Goal: Check status: Verify the current state of an ongoing process or item

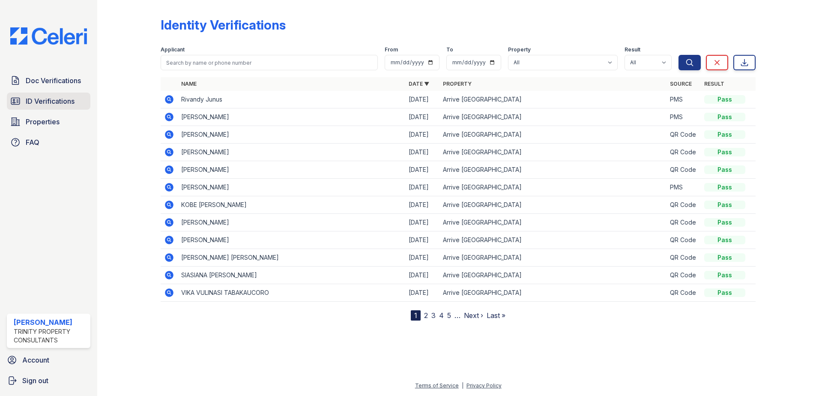
click at [39, 100] on span "ID Verifications" at bounding box center [50, 101] width 49 height 10
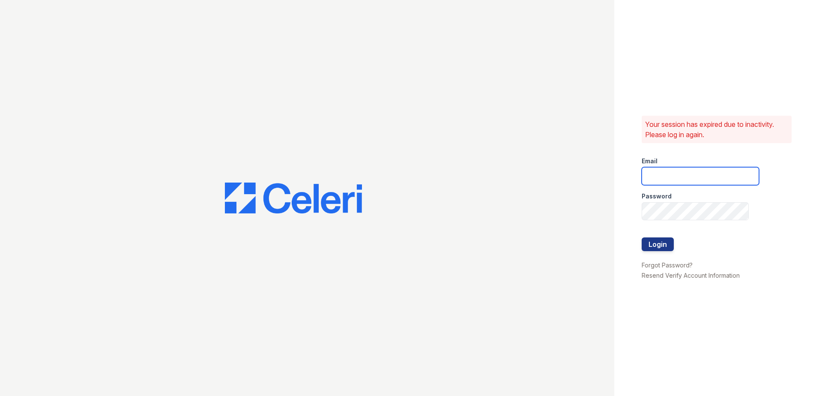
click at [697, 179] on input "email" at bounding box center [700, 176] width 117 height 18
type input "eknibb@trinity-pm.com"
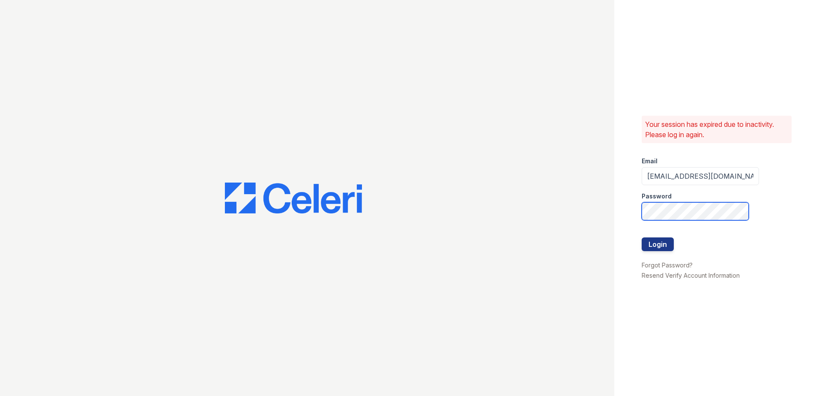
click at [642, 237] on button "Login" at bounding box center [658, 244] width 32 height 14
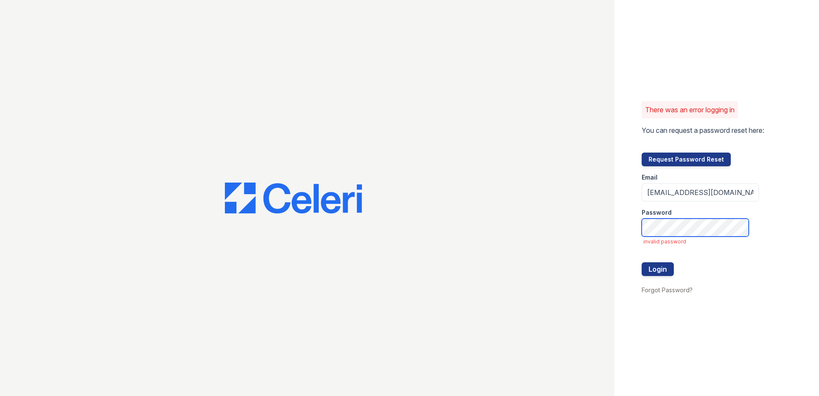
click at [642, 262] on button "Login" at bounding box center [658, 269] width 32 height 14
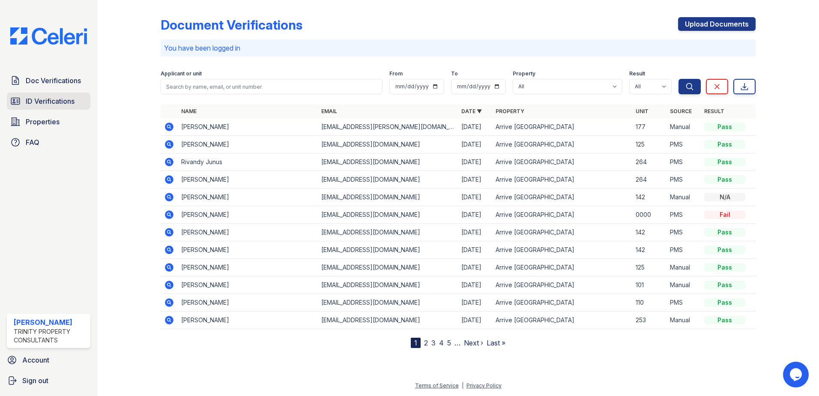
click at [30, 102] on span "ID Verifications" at bounding box center [50, 101] width 49 height 10
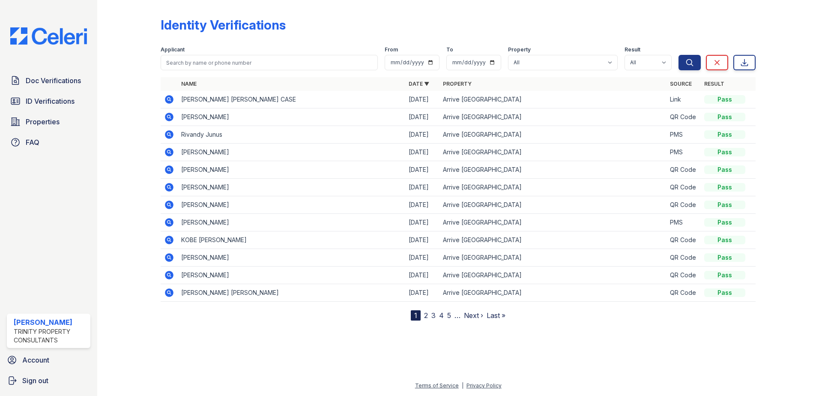
click at [426, 317] on link "2" at bounding box center [426, 315] width 4 height 9
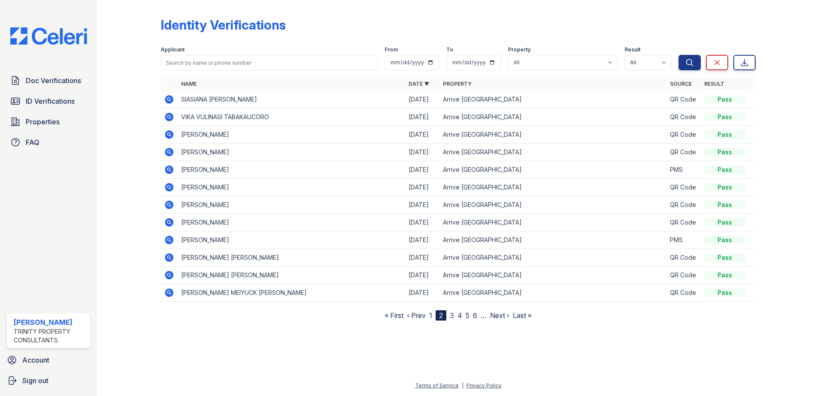
click at [432, 315] on link "1" at bounding box center [430, 315] width 3 height 9
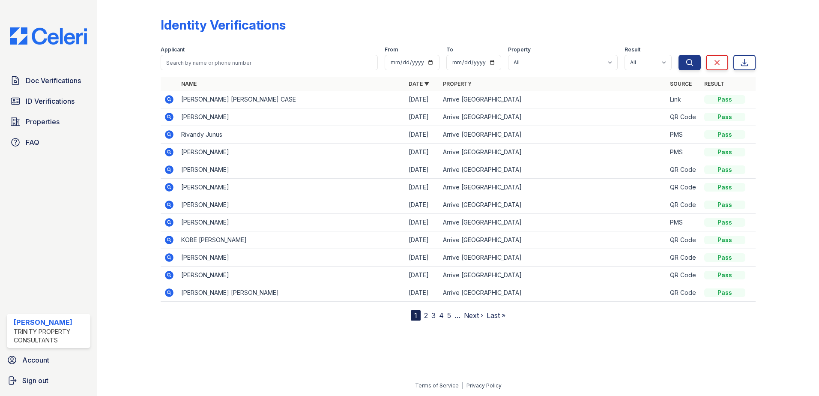
click at [428, 316] on nav "1 2 3 4 5 … Next › Last »" at bounding box center [458, 315] width 95 height 10
drag, startPoint x: 220, startPoint y: 65, endPoint x: 236, endPoint y: 60, distance: 16.4
click at [220, 65] on input "search" at bounding box center [269, 62] width 217 height 15
type input "sisi"
click at [679, 55] on button "Search" at bounding box center [690, 62] width 22 height 15
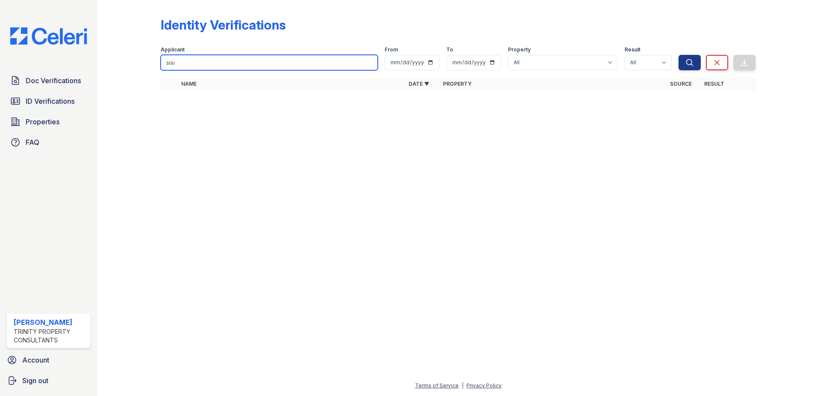
click at [176, 66] on input "sisi" at bounding box center [269, 62] width 217 height 15
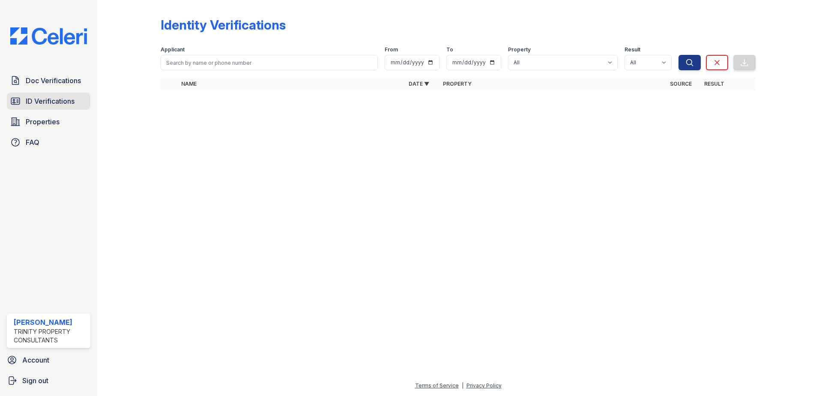
click at [61, 97] on span "ID Verifications" at bounding box center [50, 101] width 49 height 10
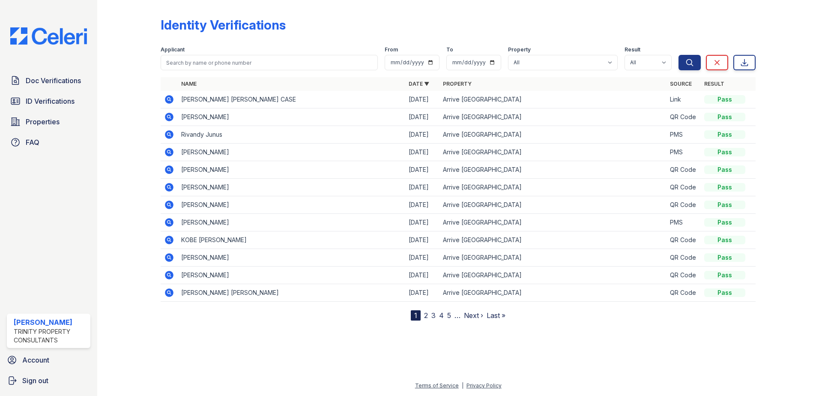
click at [425, 314] on link "2" at bounding box center [426, 315] width 4 height 9
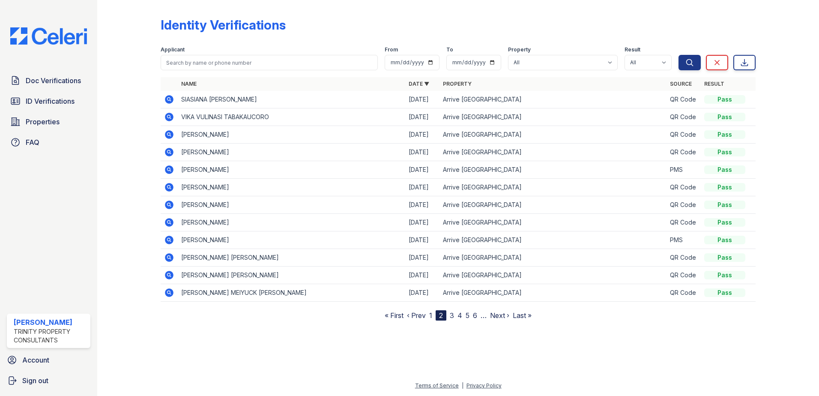
click at [169, 98] on icon at bounding box center [169, 99] width 10 height 10
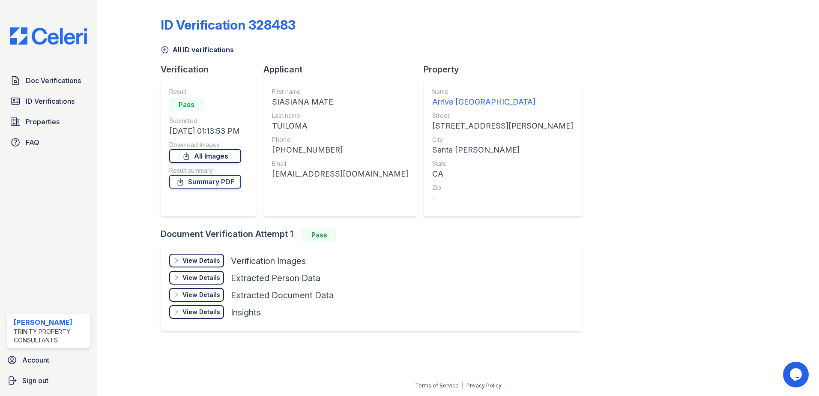
click at [206, 156] on link "All Images" at bounding box center [205, 156] width 72 height 14
